Goal: Information Seeking & Learning: Learn about a topic

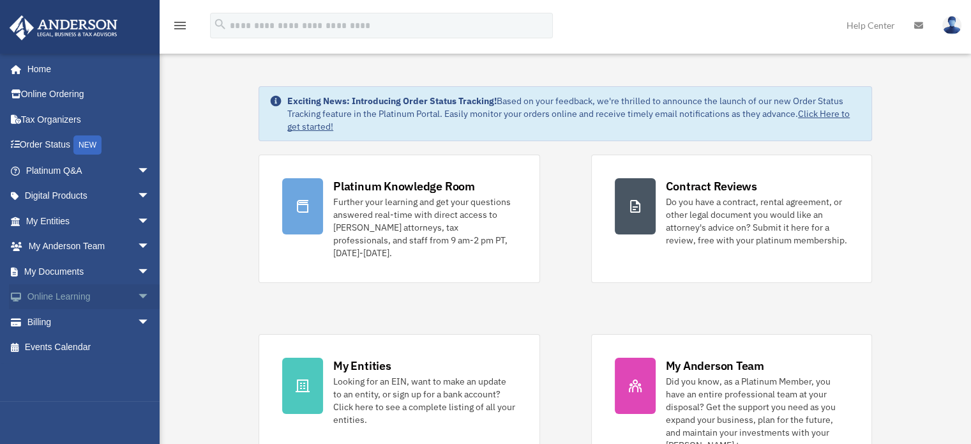
click at [31, 284] on link "Online Learning arrow_drop_down" at bounding box center [89, 297] width 160 height 26
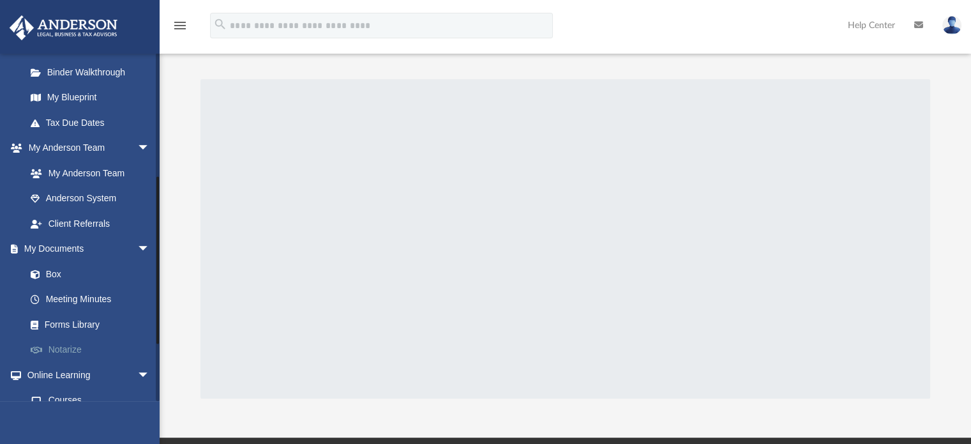
scroll to position [365, 0]
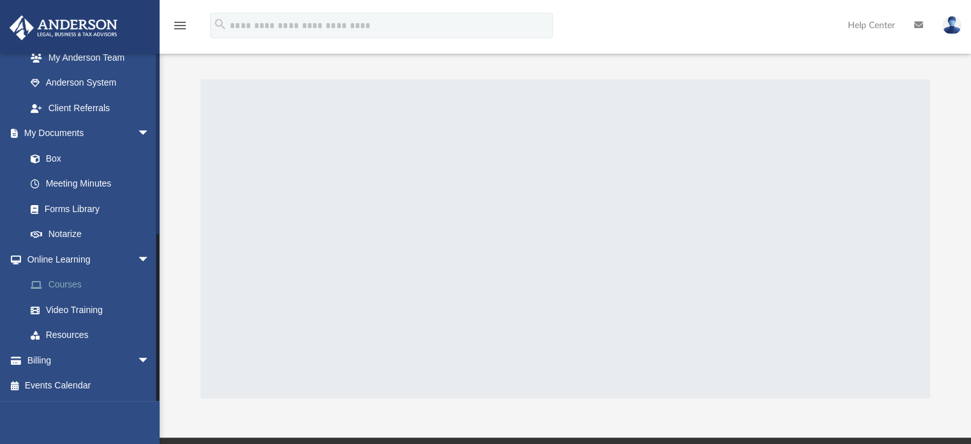
click at [77, 289] on link "Courses" at bounding box center [93, 285] width 151 height 26
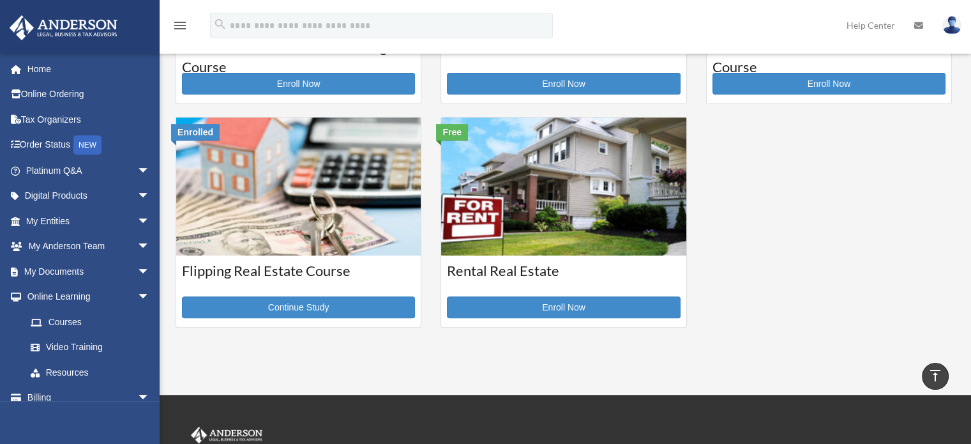
scroll to position [409, 0]
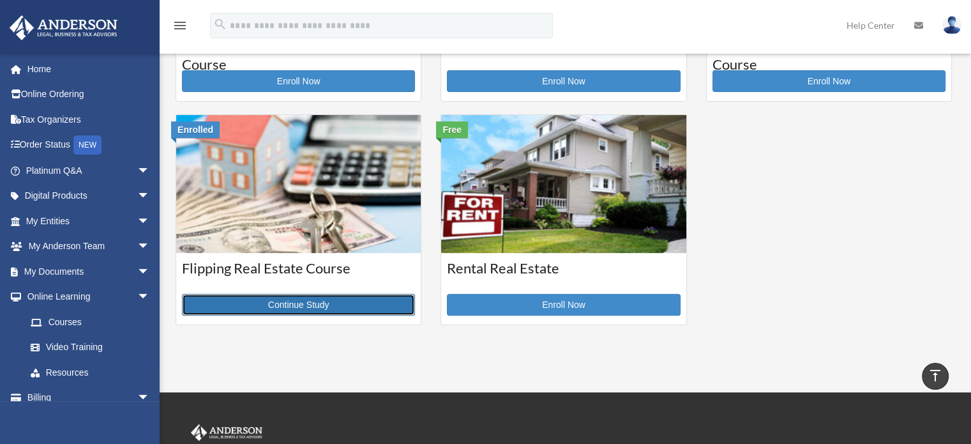
click at [317, 299] on link "Continue Study" at bounding box center [298, 305] width 233 height 22
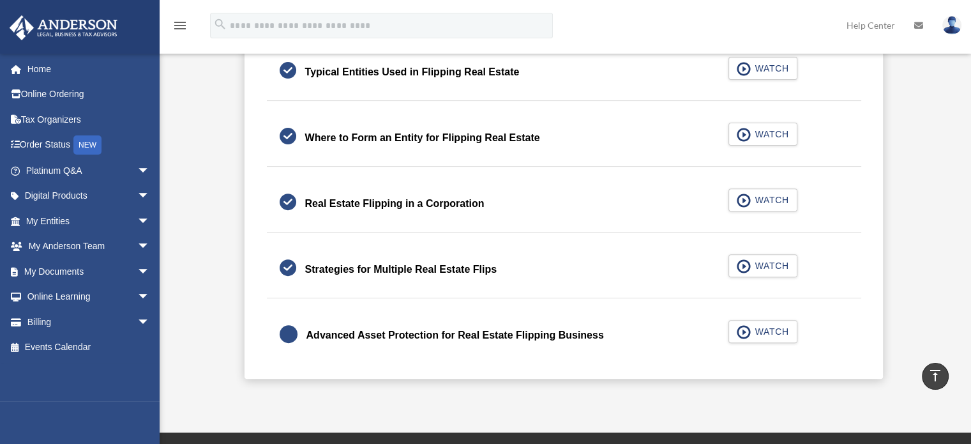
scroll to position [423, 0]
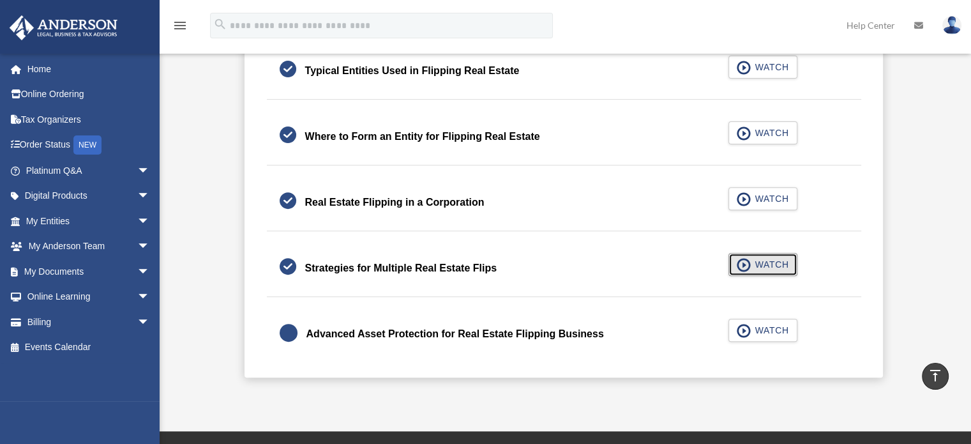
click at [781, 260] on span "WATCH" at bounding box center [770, 264] width 38 height 13
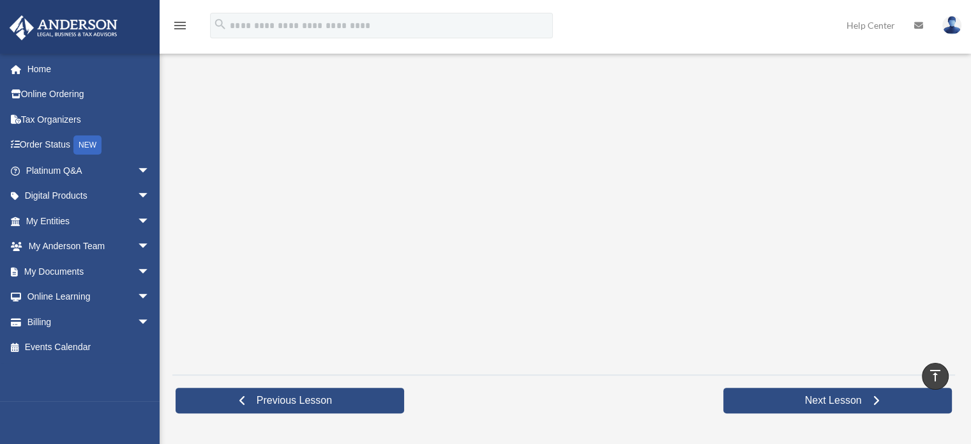
scroll to position [260, 0]
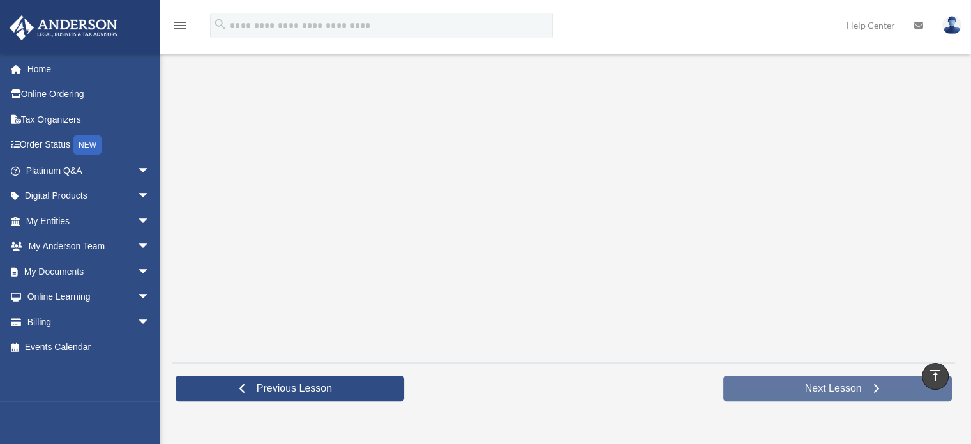
click at [768, 393] on link "Next Lesson" at bounding box center [837, 388] width 229 height 26
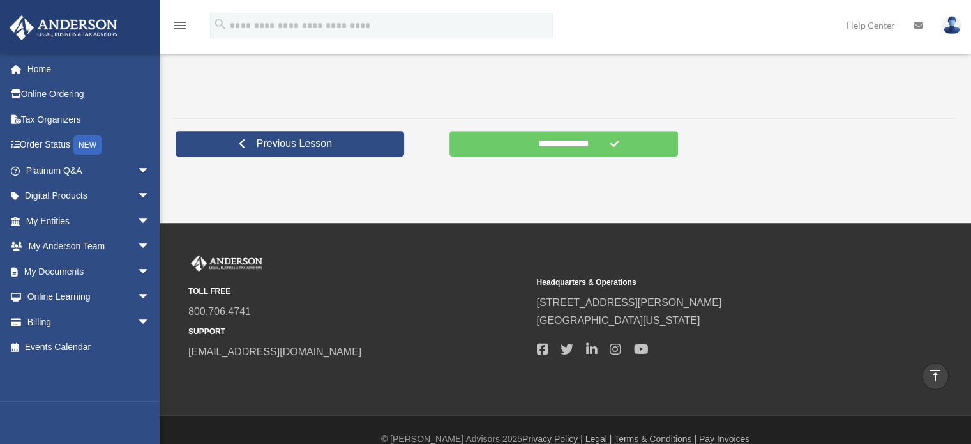
scroll to position [507, 0]
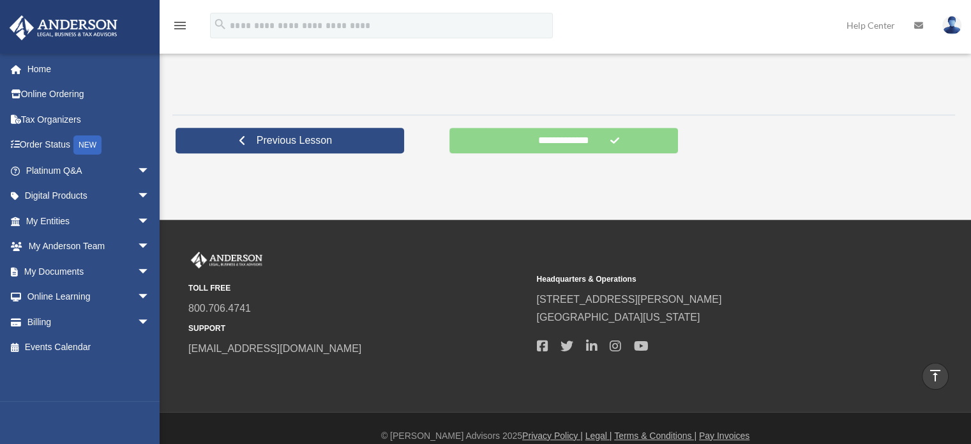
click at [624, 135] on input "**********" at bounding box center [563, 141] width 229 height 26
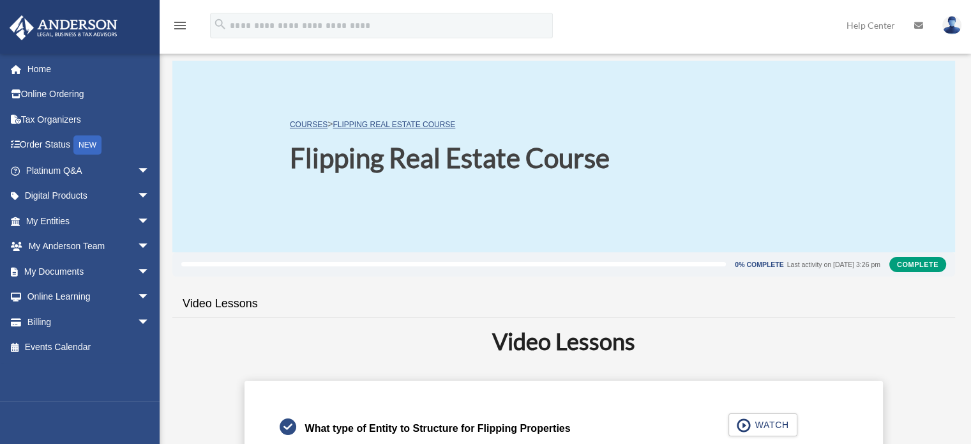
click at [306, 130] on p "COURSES > Flipping Real Estate Course" at bounding box center [450, 124] width 320 height 16
click at [306, 123] on link "COURSES" at bounding box center [309, 124] width 38 height 9
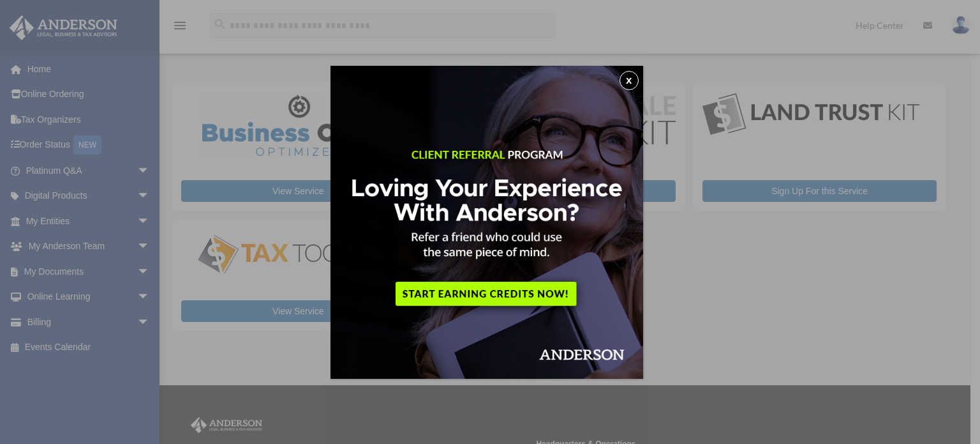
click at [638, 74] on button "x" at bounding box center [629, 80] width 19 height 19
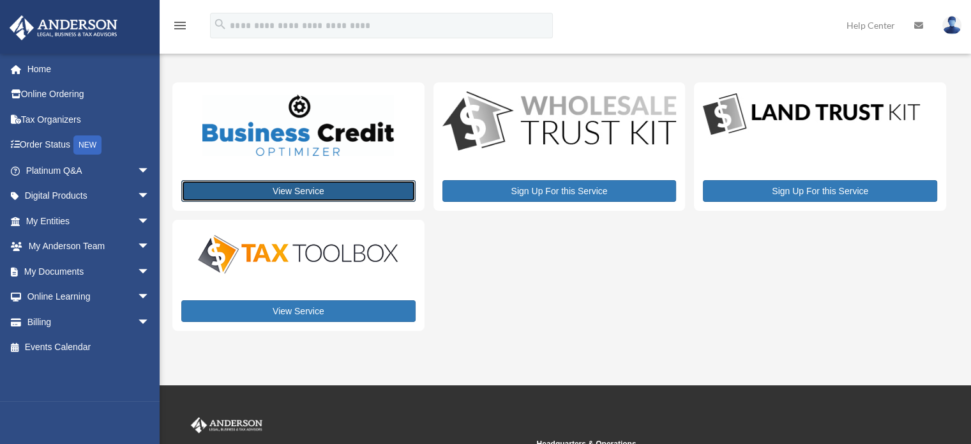
click at [322, 184] on link "View Service" at bounding box center [298, 191] width 234 height 22
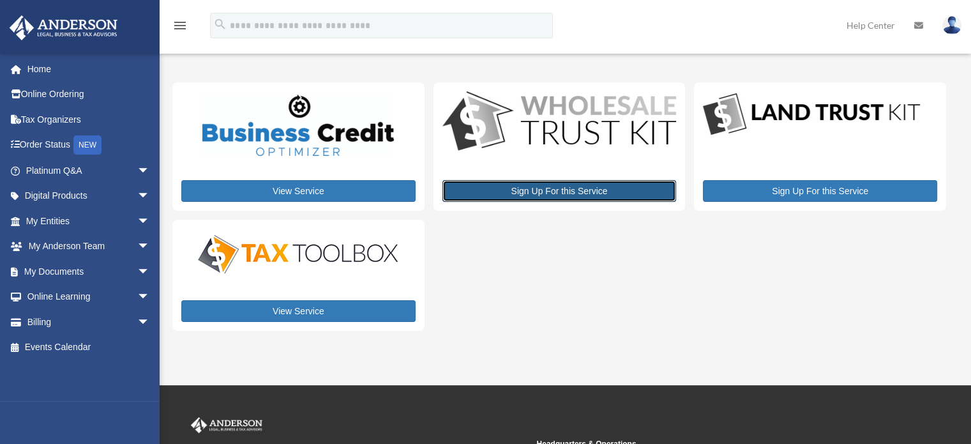
click at [610, 195] on link "Sign Up For this Service" at bounding box center [559, 191] width 234 height 22
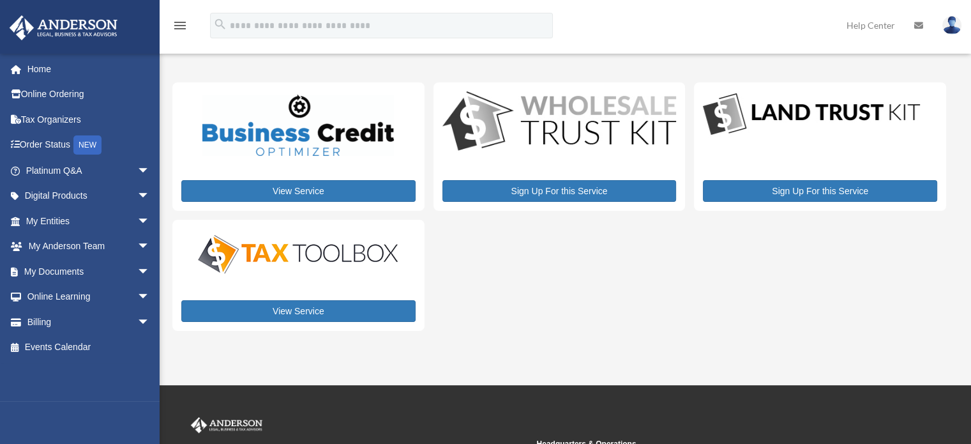
click at [138, 296] on span "arrow_drop_down" at bounding box center [150, 297] width 26 height 26
click at [101, 314] on link "Courses" at bounding box center [93, 322] width 151 height 26
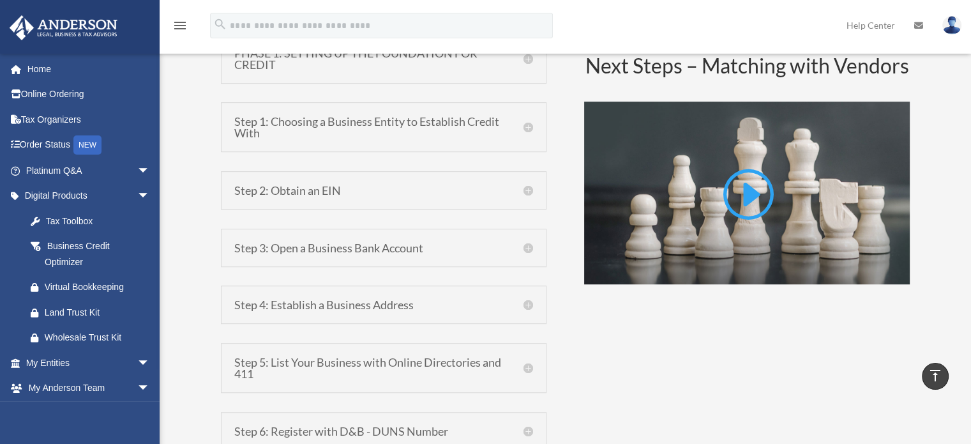
scroll to position [825, 0]
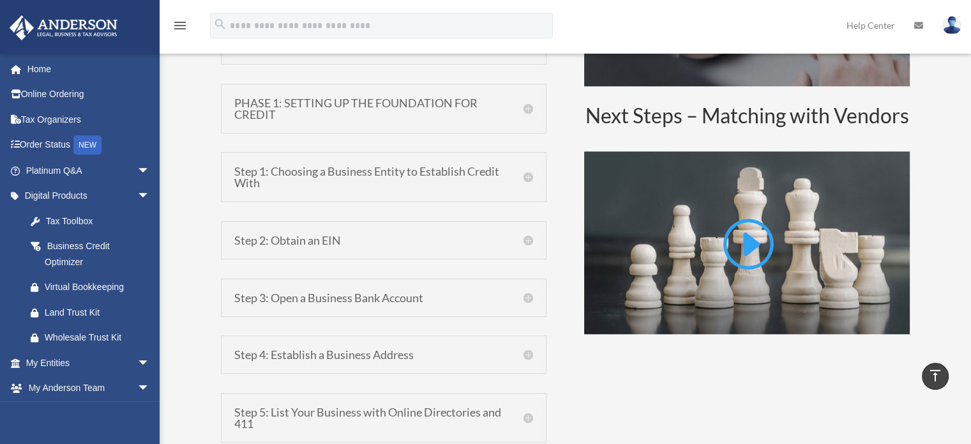
click at [551, 123] on div "Steps to Building Business Credit What is Business Credit? A business credit re…" at bounding box center [565, 322] width 689 height 1001
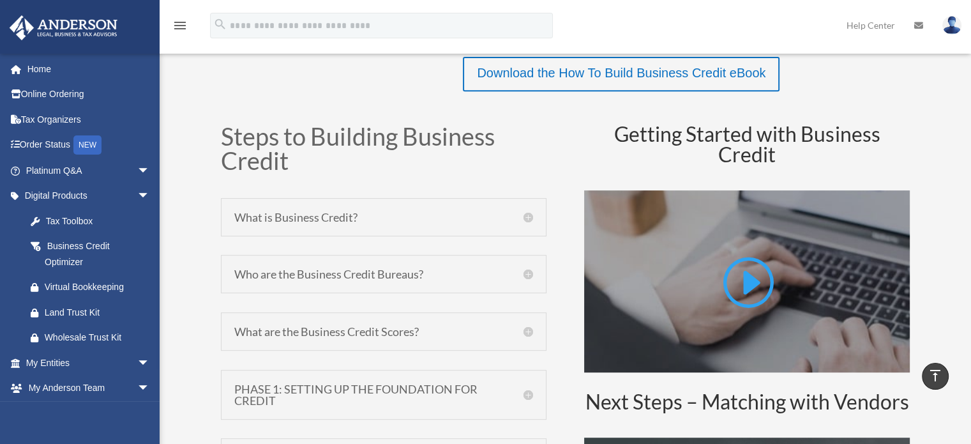
scroll to position [546, 0]
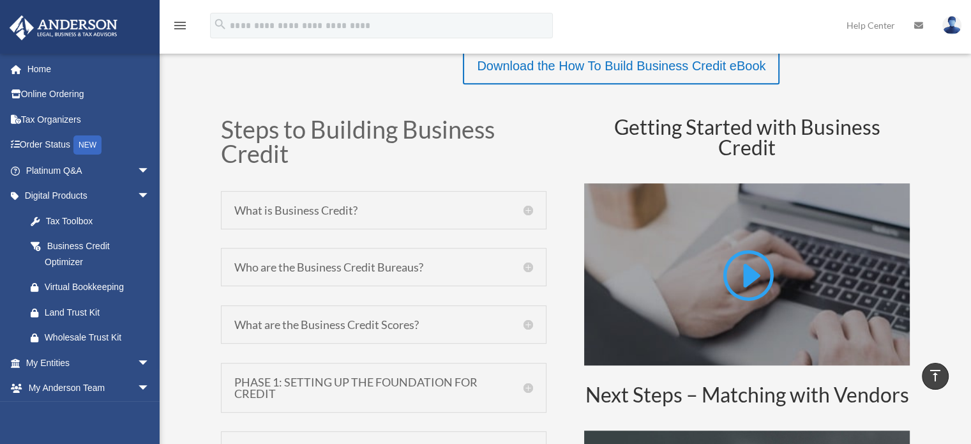
click at [674, 74] on link "Download the How To Build Business Credit eBook" at bounding box center [621, 67] width 317 height 34
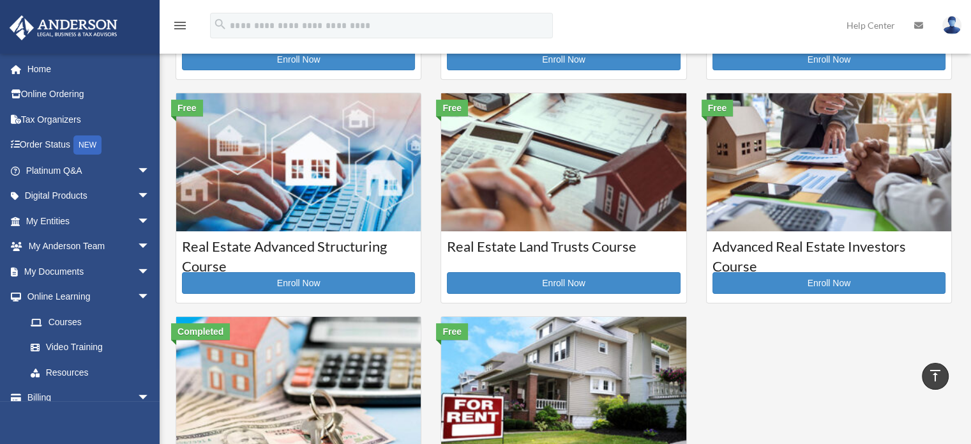
scroll to position [206, 0]
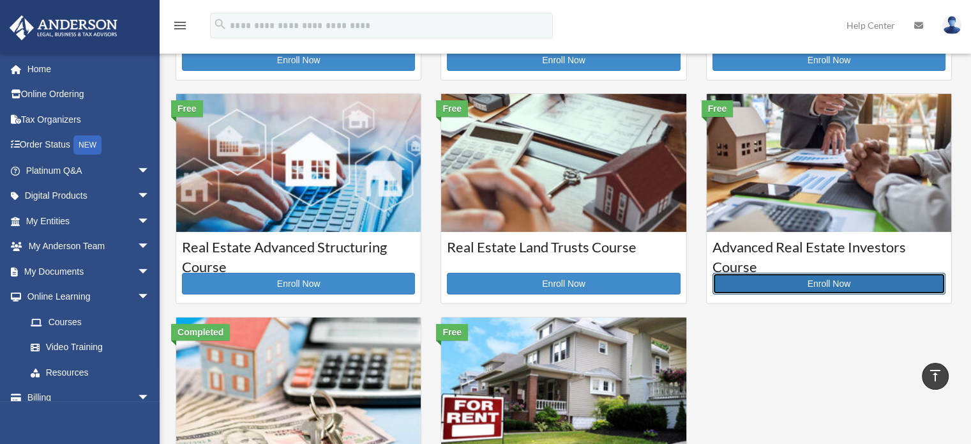
click at [783, 280] on link "Enroll Now" at bounding box center [828, 284] width 233 height 22
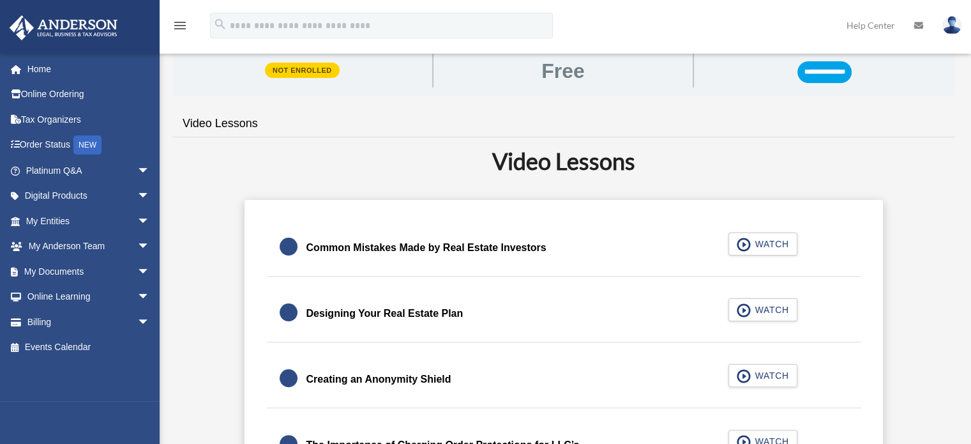
scroll to position [239, 0]
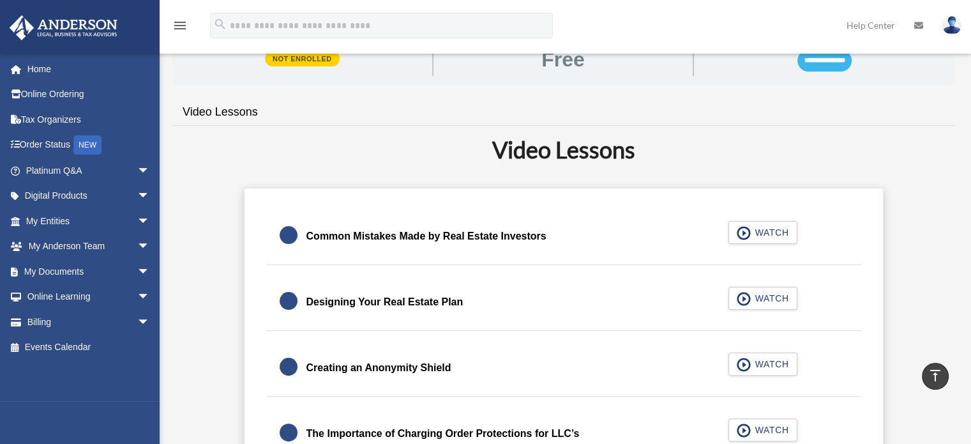
click at [811, 63] on input "**********" at bounding box center [824, 61] width 54 height 22
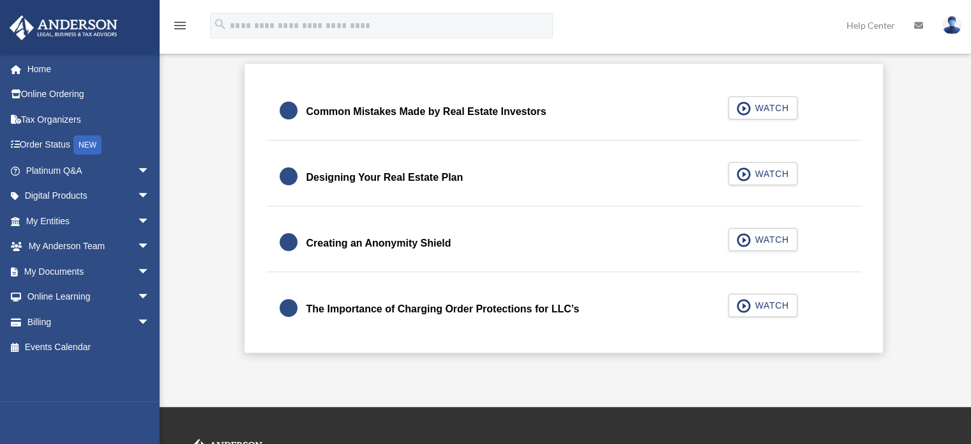
scroll to position [311, 0]
click at [744, 106] on span "button" at bounding box center [744, 108] width 15 height 14
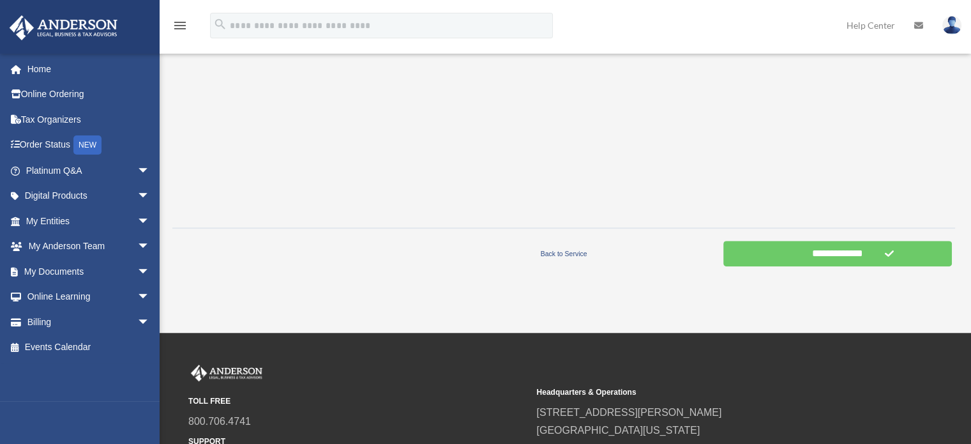
scroll to position [477, 0]
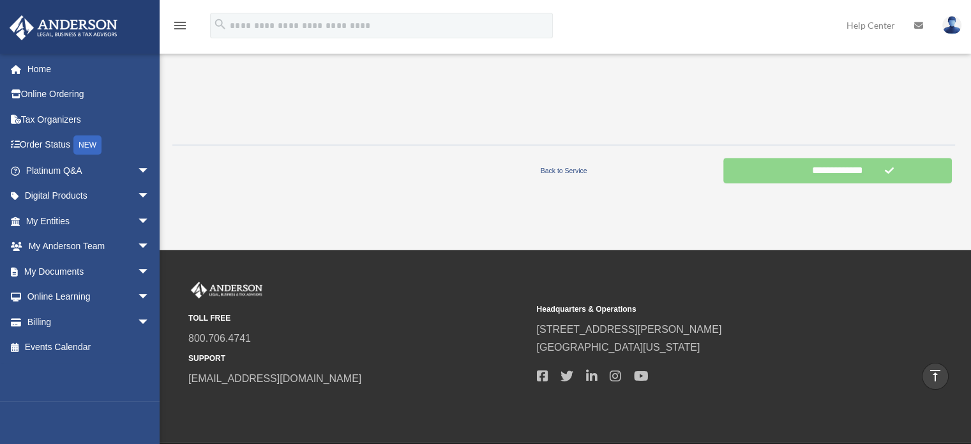
click at [831, 171] on input "**********" at bounding box center [837, 171] width 229 height 26
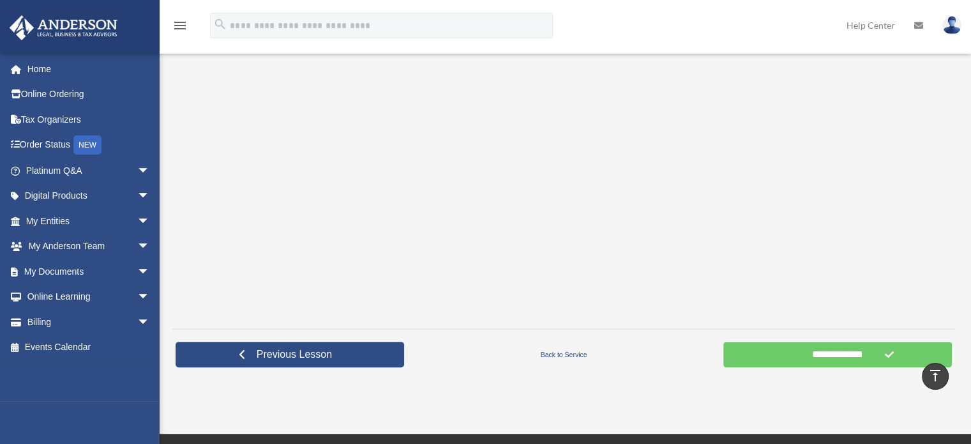
scroll to position [327, 0]
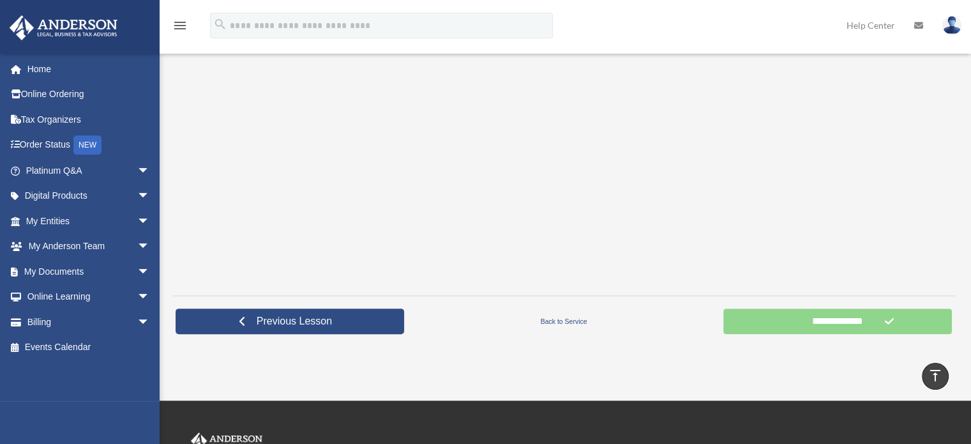
click at [788, 319] on input "**********" at bounding box center [837, 321] width 229 height 26
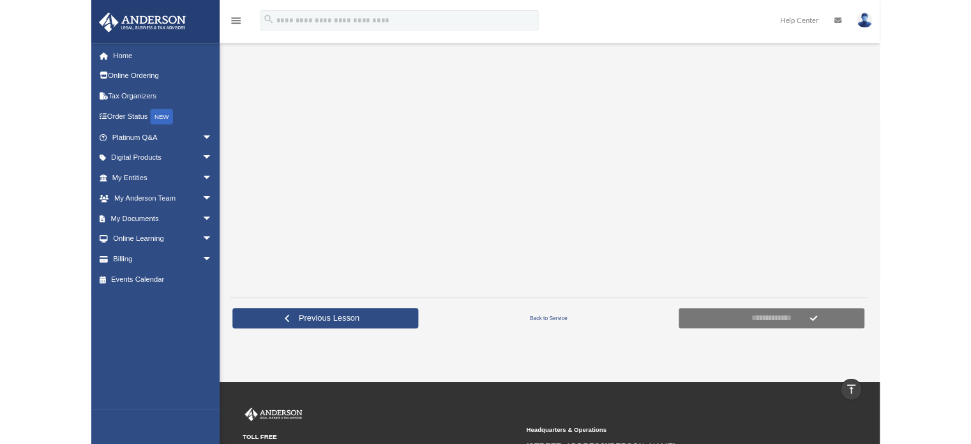
scroll to position [253, 0]
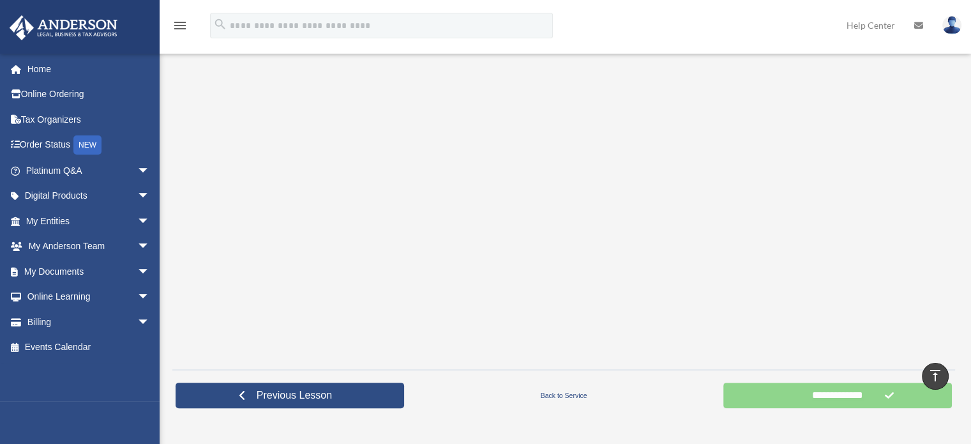
click at [751, 391] on input "**********" at bounding box center [837, 395] width 229 height 26
click at [835, 383] on input "**********" at bounding box center [837, 395] width 229 height 26
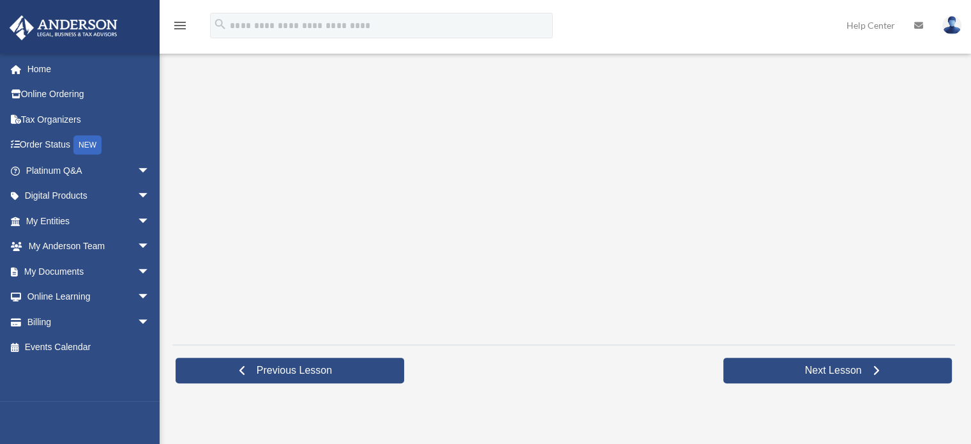
scroll to position [280, 0]
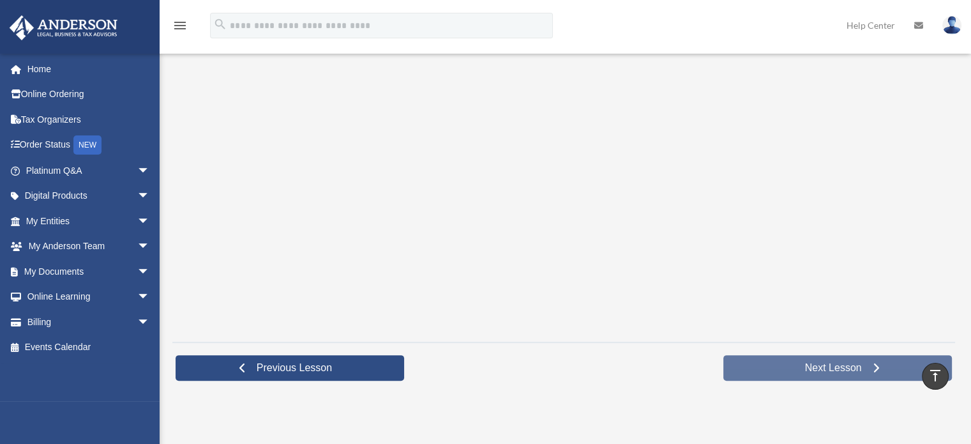
click at [813, 368] on span "Next Lesson" at bounding box center [833, 367] width 77 height 13
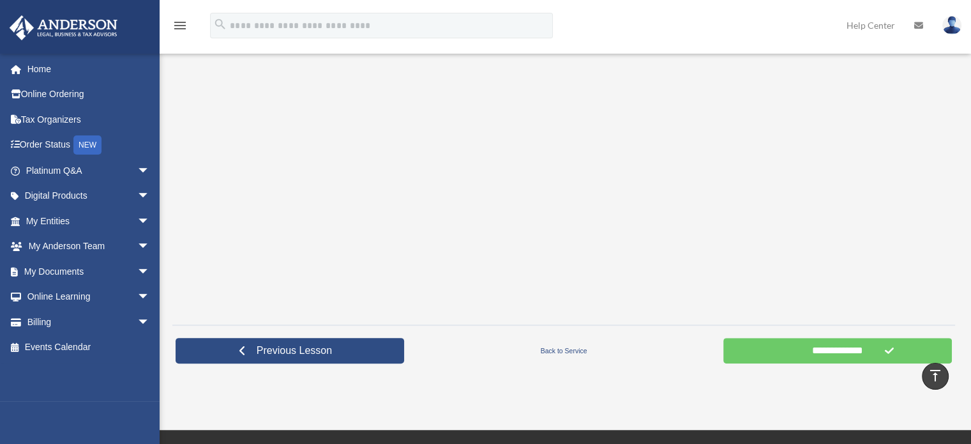
scroll to position [304, 0]
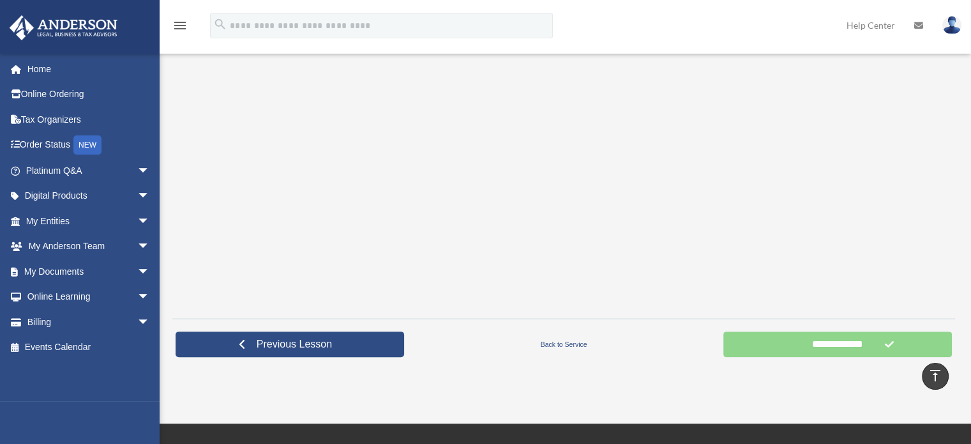
click at [897, 336] on input "**********" at bounding box center [837, 344] width 229 height 26
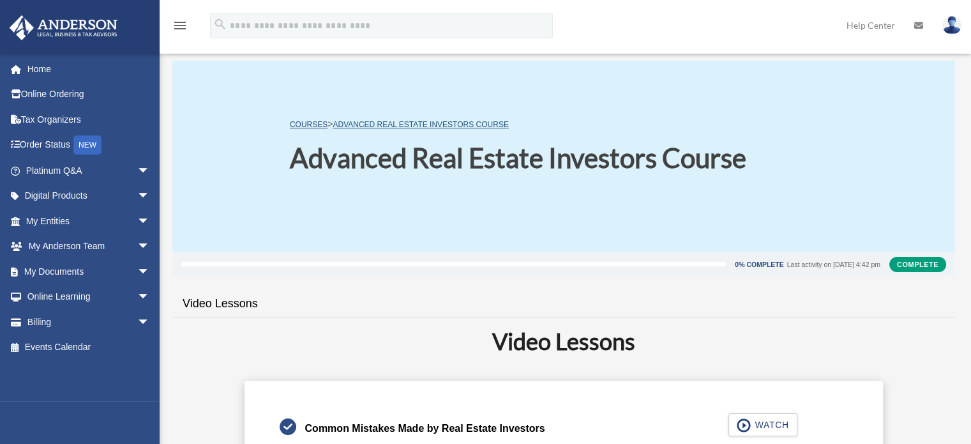
click at [385, 124] on link "Advanced Real Estate Investors Course" at bounding box center [421, 124] width 176 height 9
click at [137, 294] on span "arrow_drop_down" at bounding box center [150, 297] width 26 height 26
click at [102, 327] on link "Courses" at bounding box center [93, 322] width 151 height 26
click at [80, 315] on link "Courses" at bounding box center [93, 322] width 151 height 26
click at [66, 322] on link "Courses" at bounding box center [93, 322] width 151 height 26
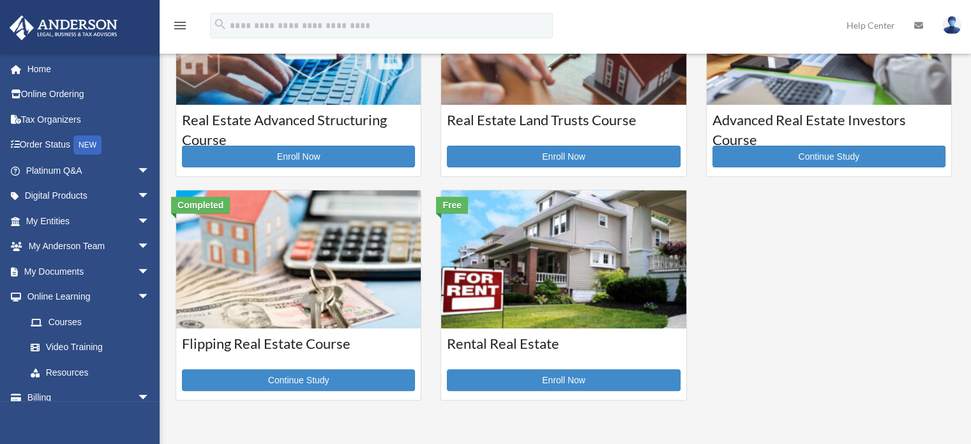
scroll to position [334, 0]
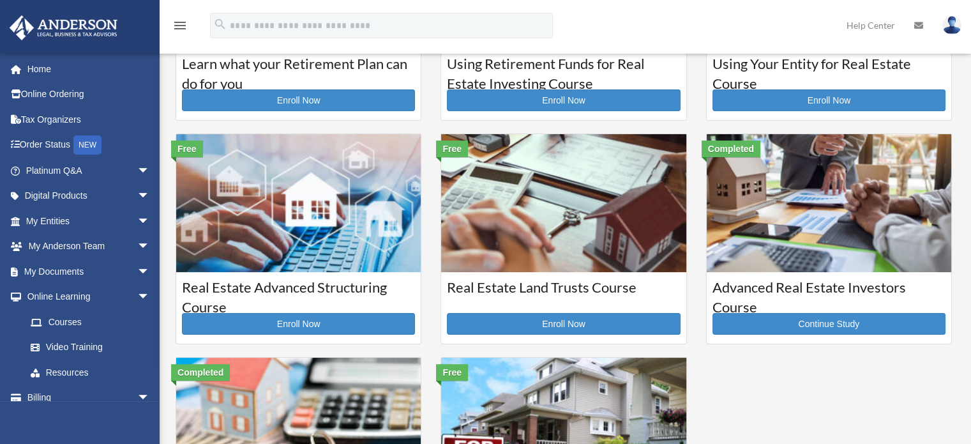
scroll to position [170, 0]
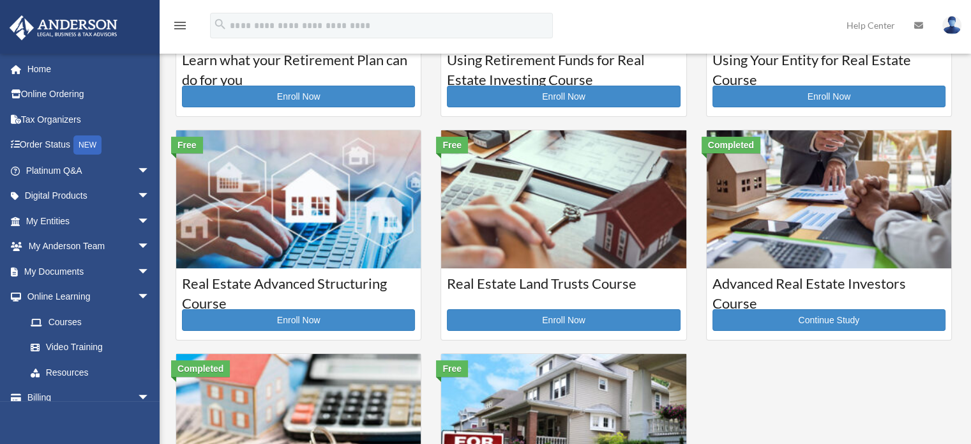
click at [267, 286] on h3 "Real Estate Advanced Structuring Course" at bounding box center [298, 290] width 233 height 32
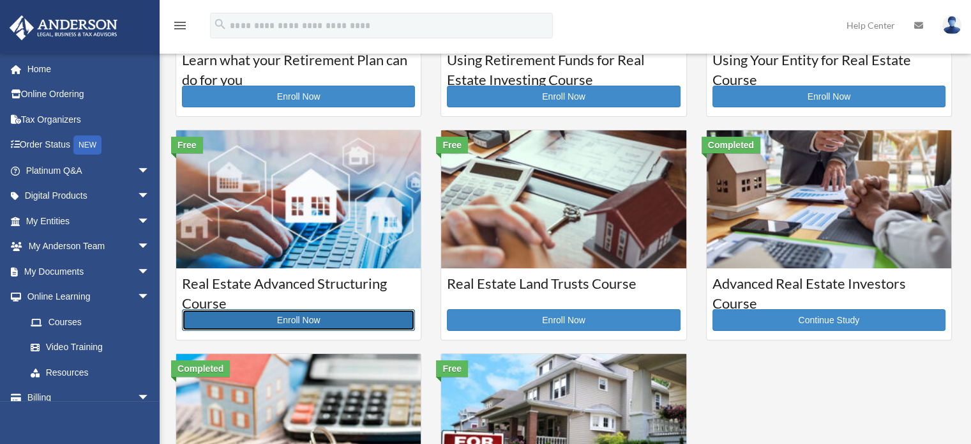
click at [289, 319] on link "Enroll Now" at bounding box center [298, 320] width 233 height 22
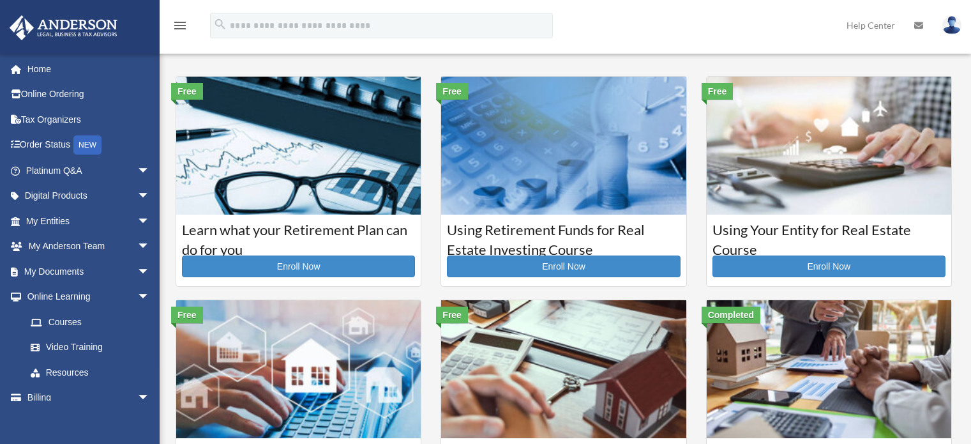
scroll to position [170, 0]
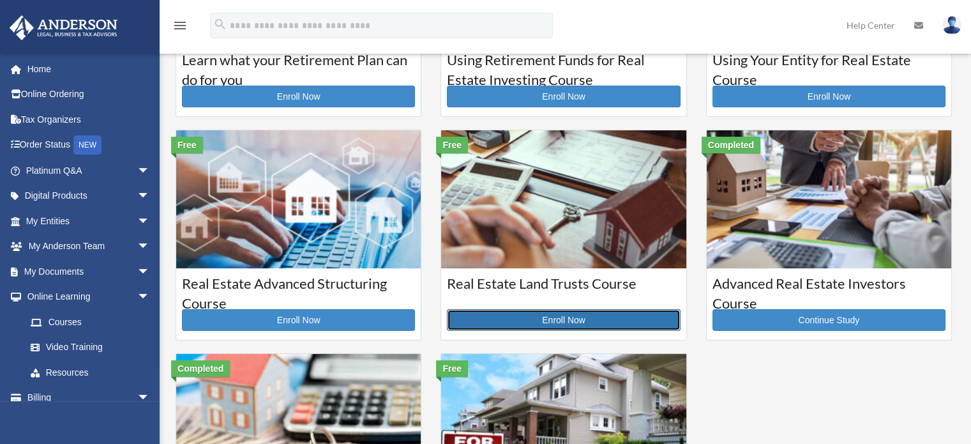
click at [565, 310] on link "Enroll Now" at bounding box center [563, 320] width 233 height 22
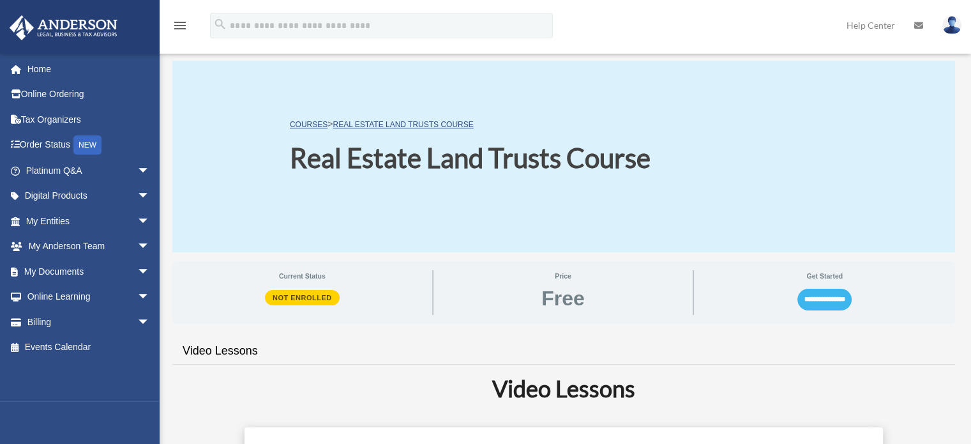
click at [813, 299] on input "**********" at bounding box center [824, 300] width 54 height 22
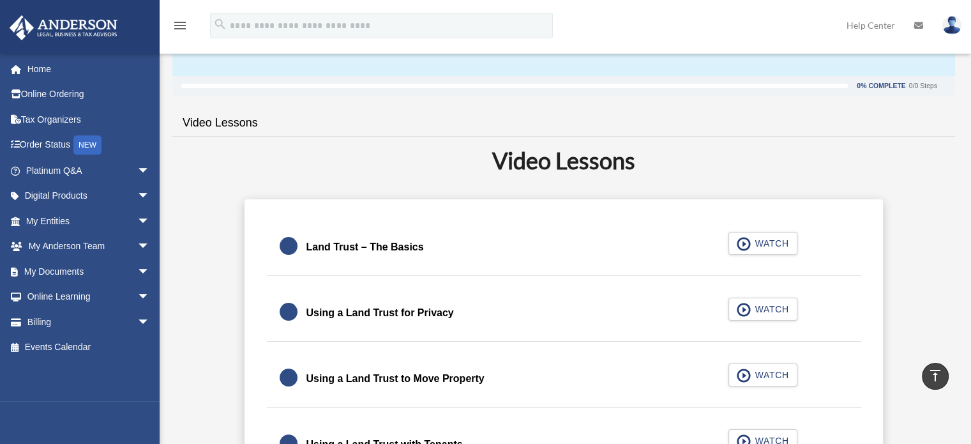
scroll to position [173, 0]
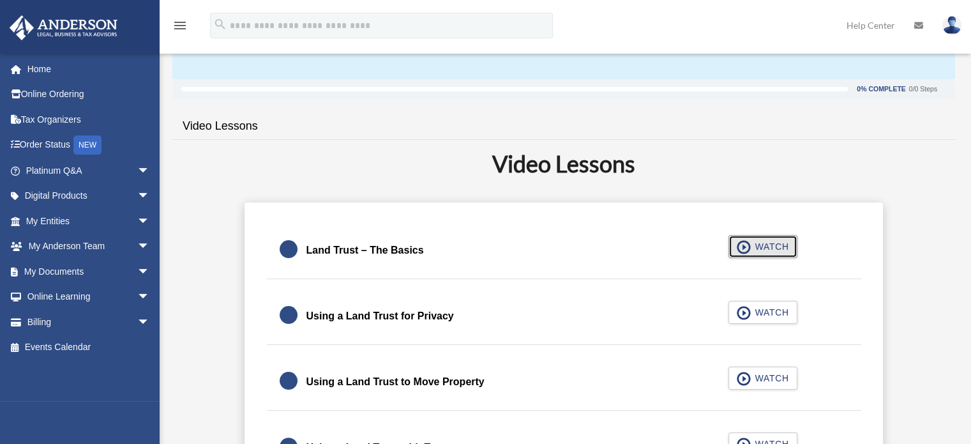
click at [770, 253] on button "WATCH" at bounding box center [762, 246] width 69 height 23
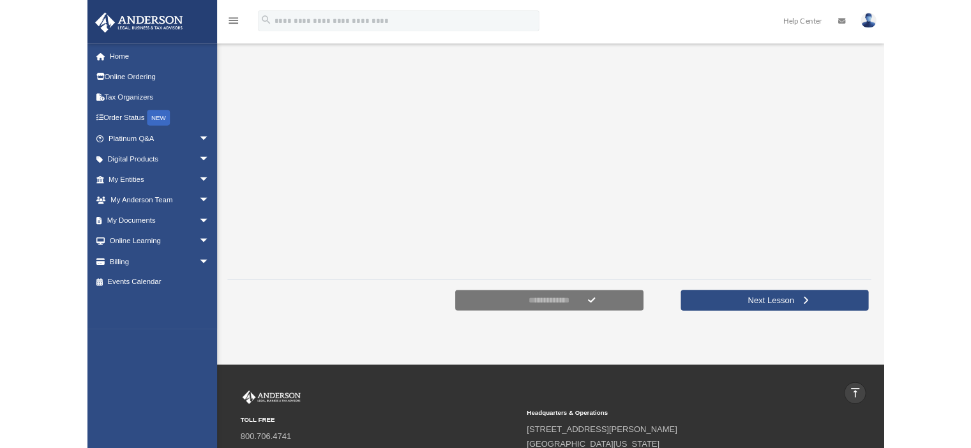
scroll to position [278, 0]
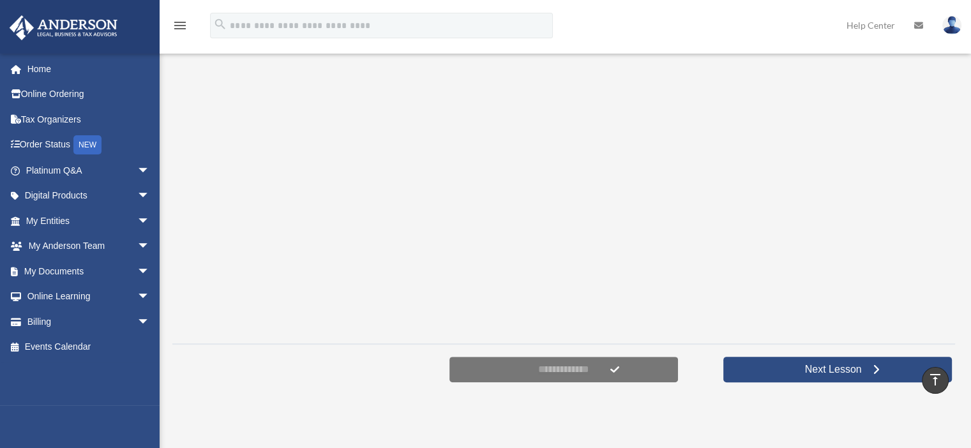
click at [671, 332] on iframe at bounding box center [564, 159] width 626 height 352
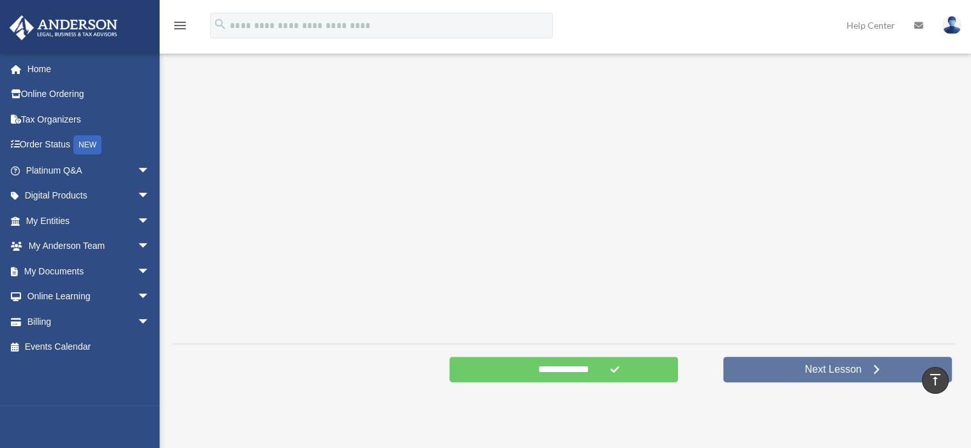
click at [839, 379] on link "Next Lesson" at bounding box center [837, 370] width 229 height 26
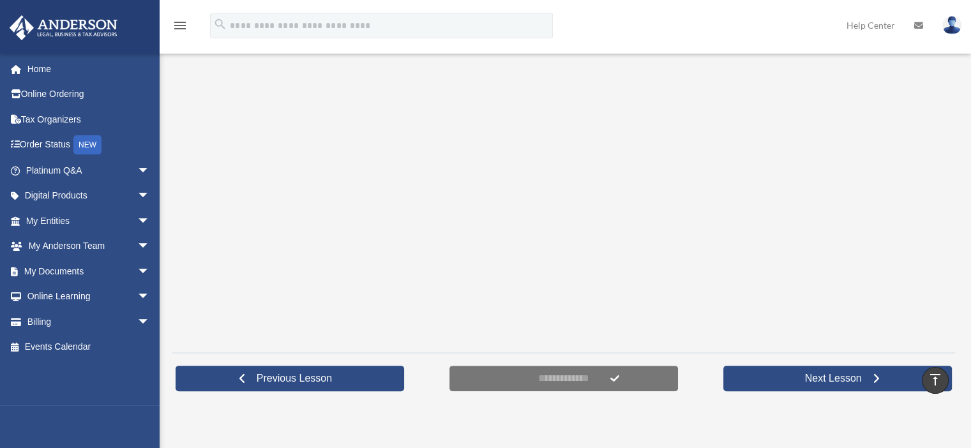
scroll to position [268, 0]
